Goal: Navigation & Orientation: Find specific page/section

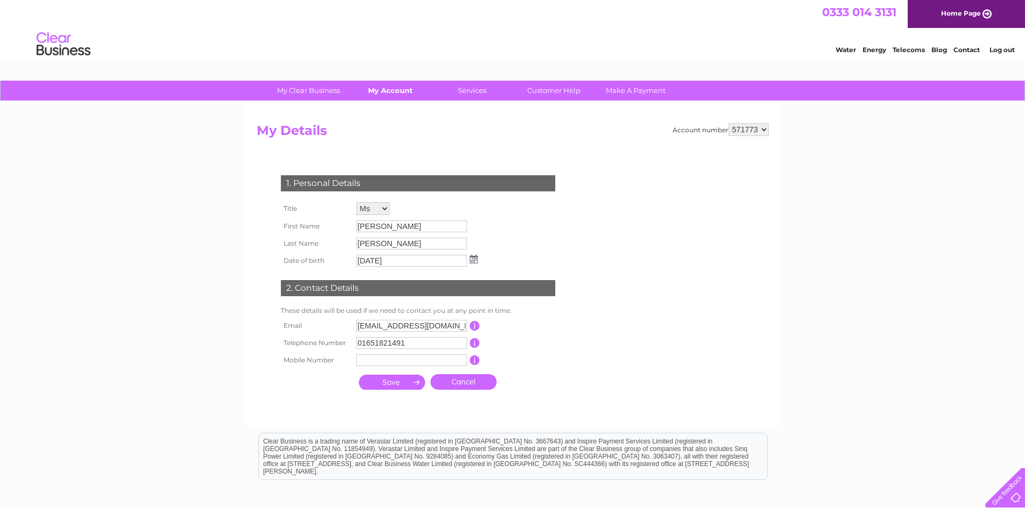
click at [393, 89] on link "My Account" at bounding box center [390, 91] width 89 height 20
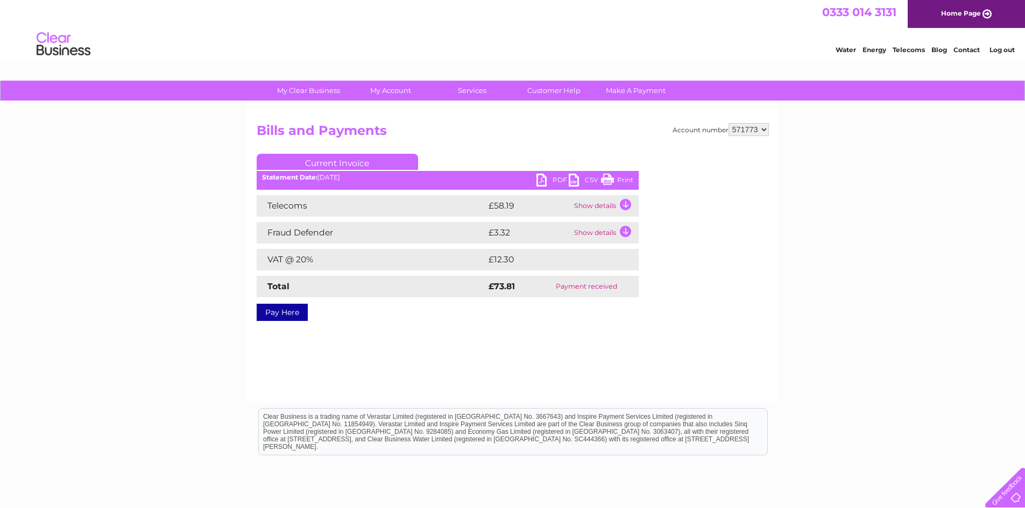
click at [1006, 50] on link "Log out" at bounding box center [1001, 50] width 25 height 8
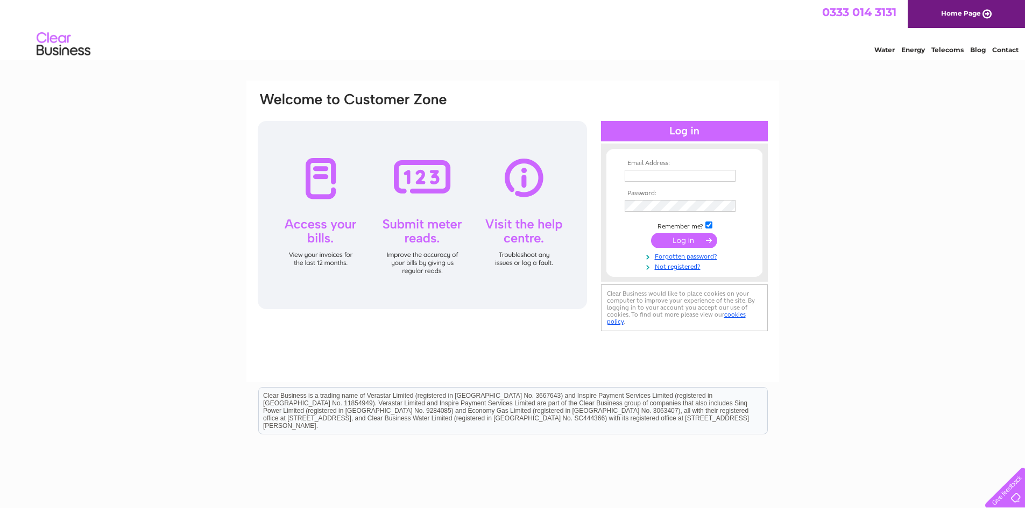
type input "accounts@pfid.uk"
click at [651, 227] on td "Remember me?" at bounding box center [684, 226] width 125 height 11
click at [609, 208] on form "Email Address: accounts@pfid.uk Password:" at bounding box center [684, 216] width 156 height 112
drag, startPoint x: 628, startPoint y: 235, endPoint x: 652, endPoint y: 233, distance: 23.7
click at [628, 235] on td at bounding box center [684, 241] width 125 height 20
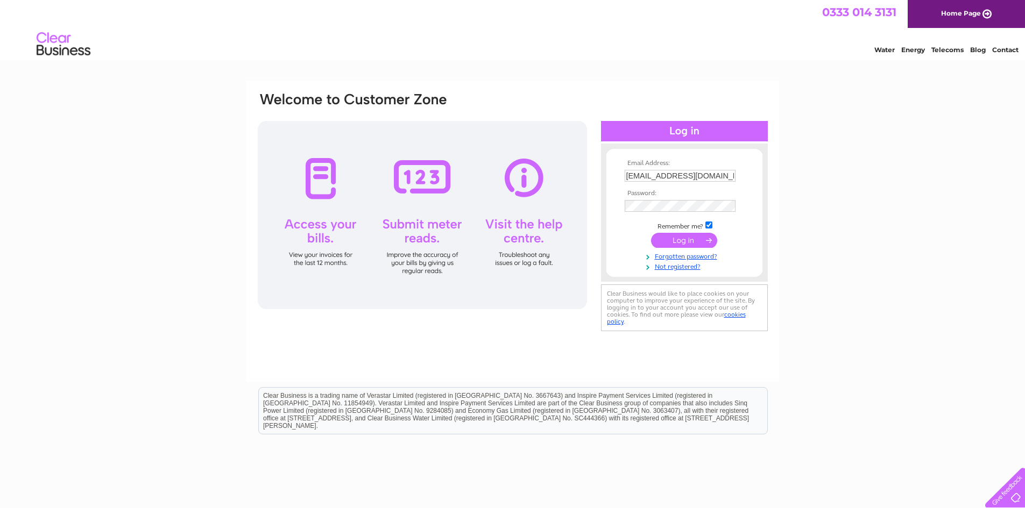
click at [743, 244] on td at bounding box center [684, 240] width 125 height 20
click at [678, 246] on input "submit" at bounding box center [684, 241] width 66 height 15
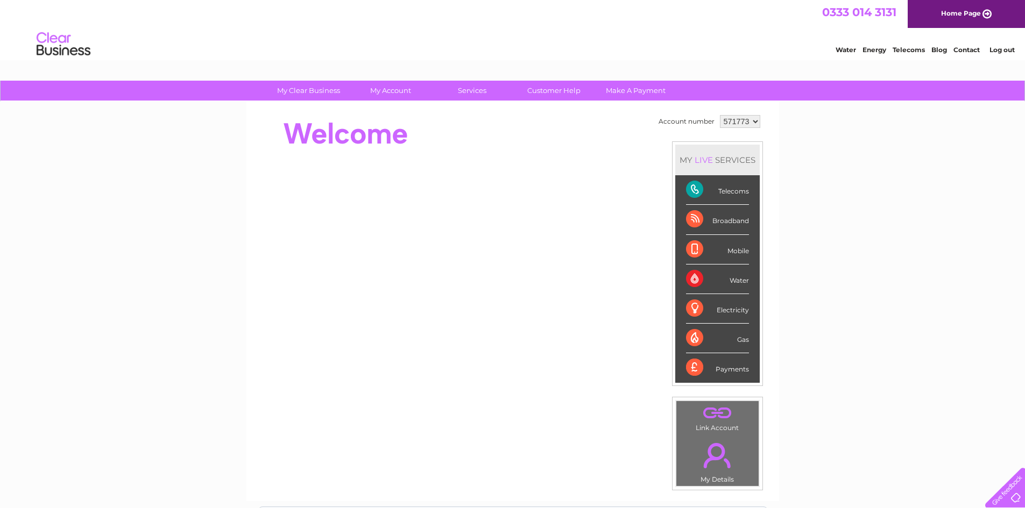
drag, startPoint x: 842, startPoint y: 166, endPoint x: 871, endPoint y: 86, distance: 84.6
click at [844, 159] on div "My Clear Business Login Details My Details My Preferences Link Account My Accou…" at bounding box center [512, 383] width 1025 height 605
